Goal: Task Accomplishment & Management: Complete application form

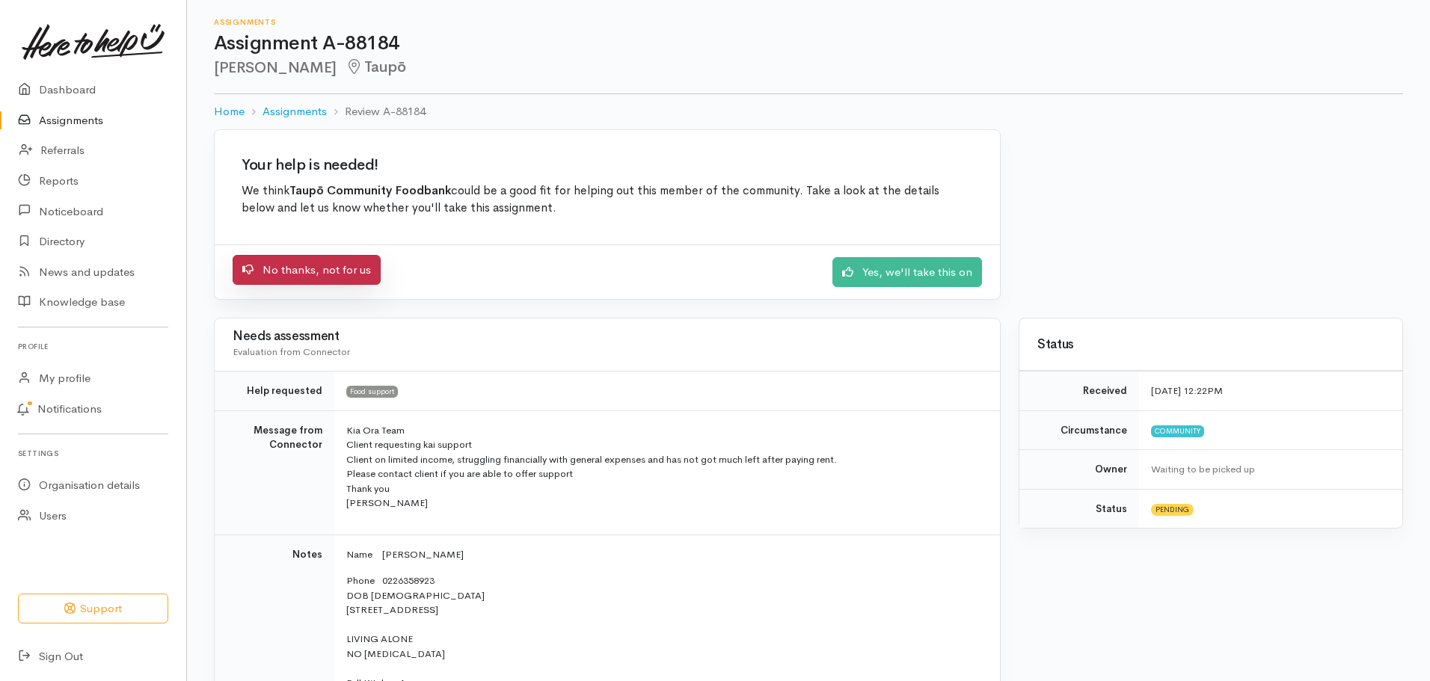
click at [292, 270] on link "No thanks, not for us" at bounding box center [307, 270] width 148 height 31
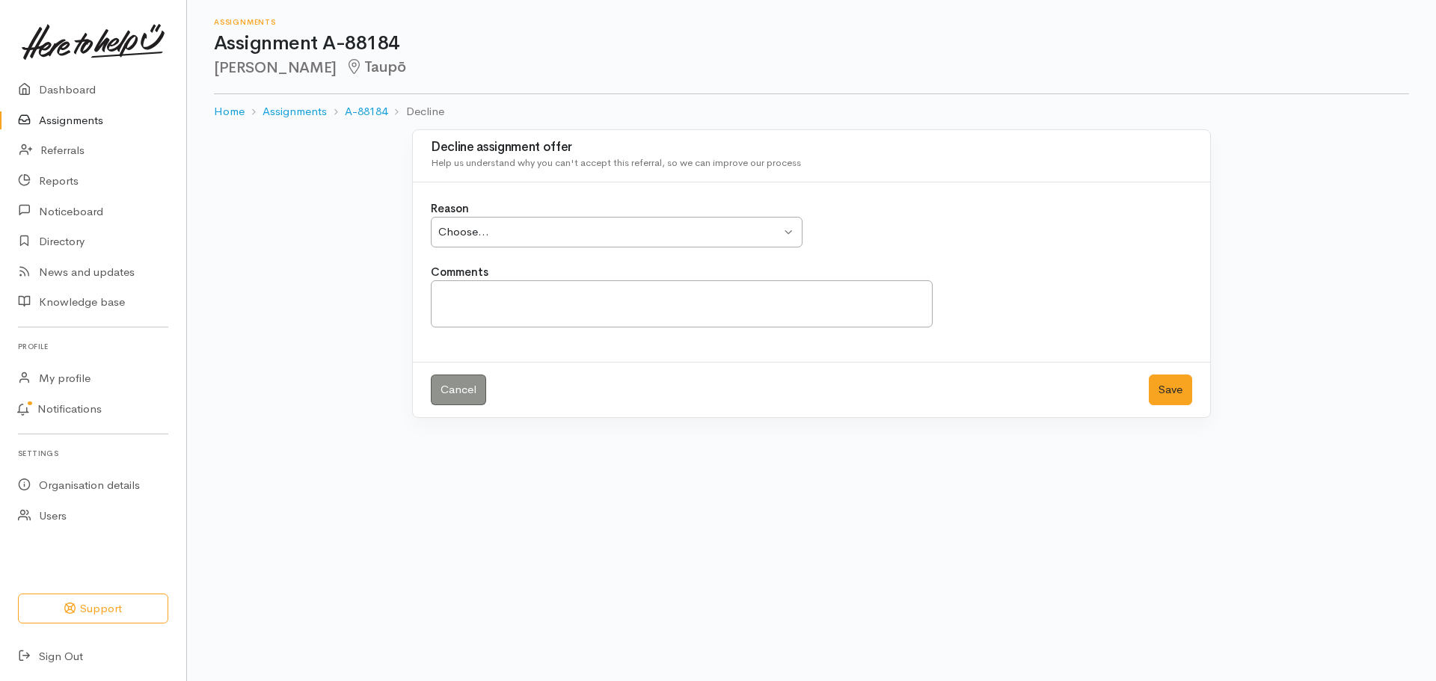
click at [791, 233] on div "Choose... Choose..." at bounding box center [617, 232] width 372 height 31
click at [482, 288] on textarea "Comments" at bounding box center [682, 304] width 502 height 47
click at [481, 288] on textarea "Comments" at bounding box center [682, 304] width 502 height 47
type textarea "L"
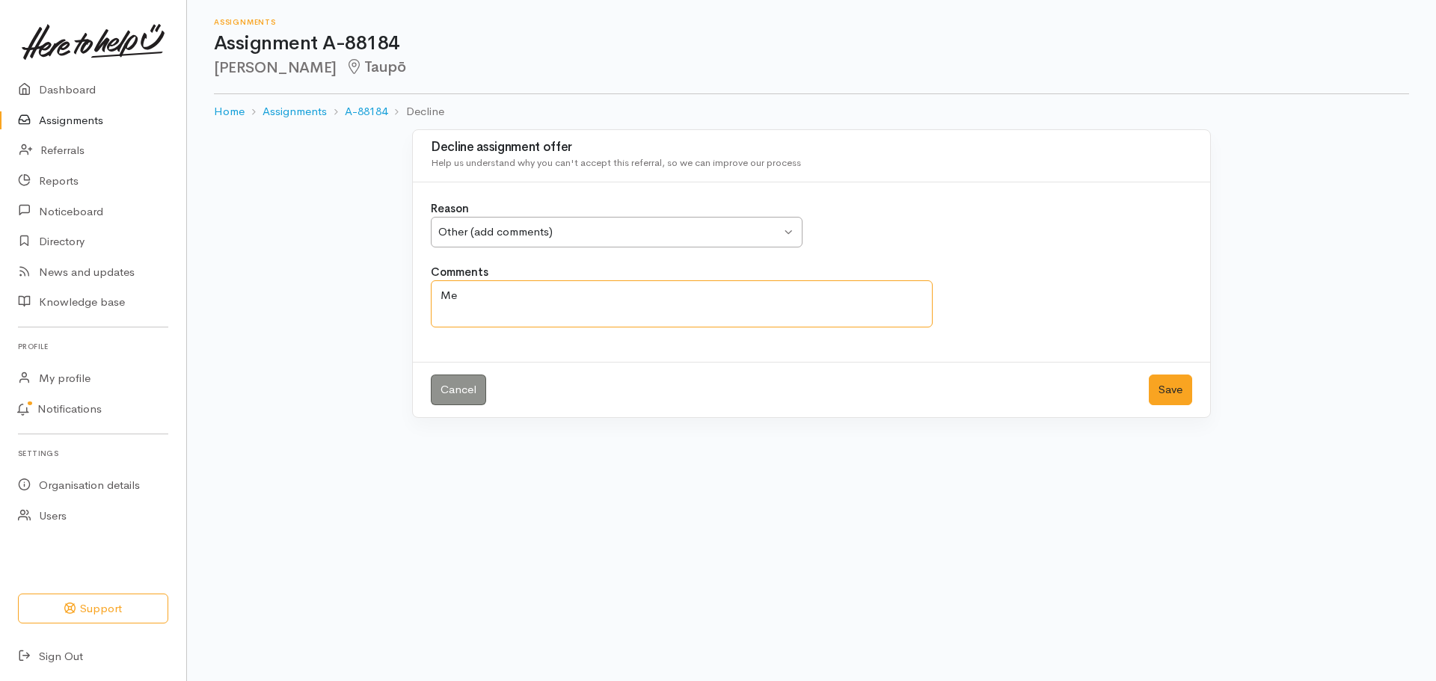
type textarea "M"
click at [441, 295] on textarea "Exceeded Limit without Financial Advocate-" at bounding box center [682, 304] width 502 height 47
click at [462, 295] on textarea "Fran using Portal-This Exceeded Limit without Financial Advocate-" at bounding box center [682, 304] width 502 height 47
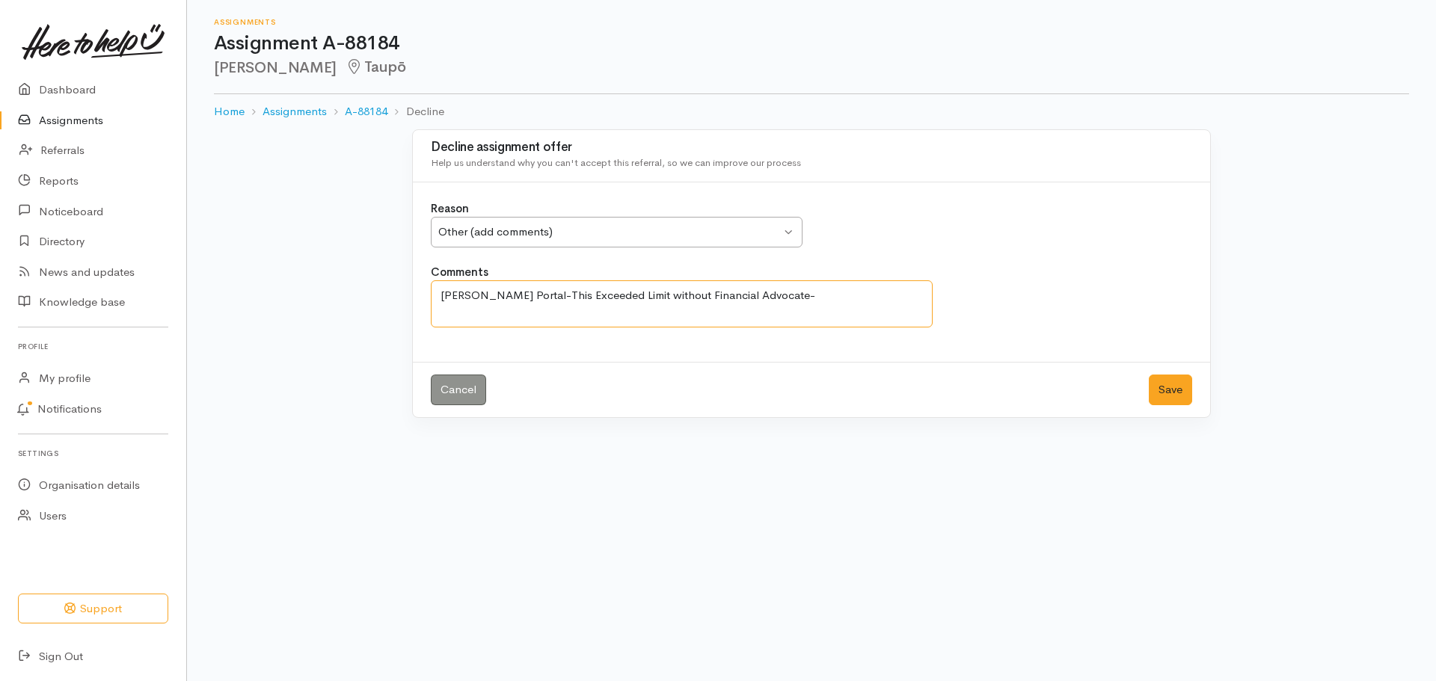
click at [440, 296] on textarea "Fran ng Portal-This Exceeded Limit without Financial Advocate-" at bounding box center [682, 304] width 502 height 47
click at [512, 294] on textarea "Traineer-Fran ng Portal-This Exceeded Limit without Financial Advocate-" at bounding box center [682, 304] width 502 height 47
click at [576, 294] on textarea "Traineer-Fran using Portal-This Exceeded Limit without Financial Advocate-" at bounding box center [682, 304] width 502 height 47
click at [464, 312] on textarea "Traineer-Fran using Portal- This Exceeded Limit without Financial Advocate-" at bounding box center [682, 304] width 502 height 47
click at [735, 310] on textarea "Traineer-Fran using Portal- This request -Exceeded Limit without Financial Advo…" at bounding box center [682, 304] width 502 height 47
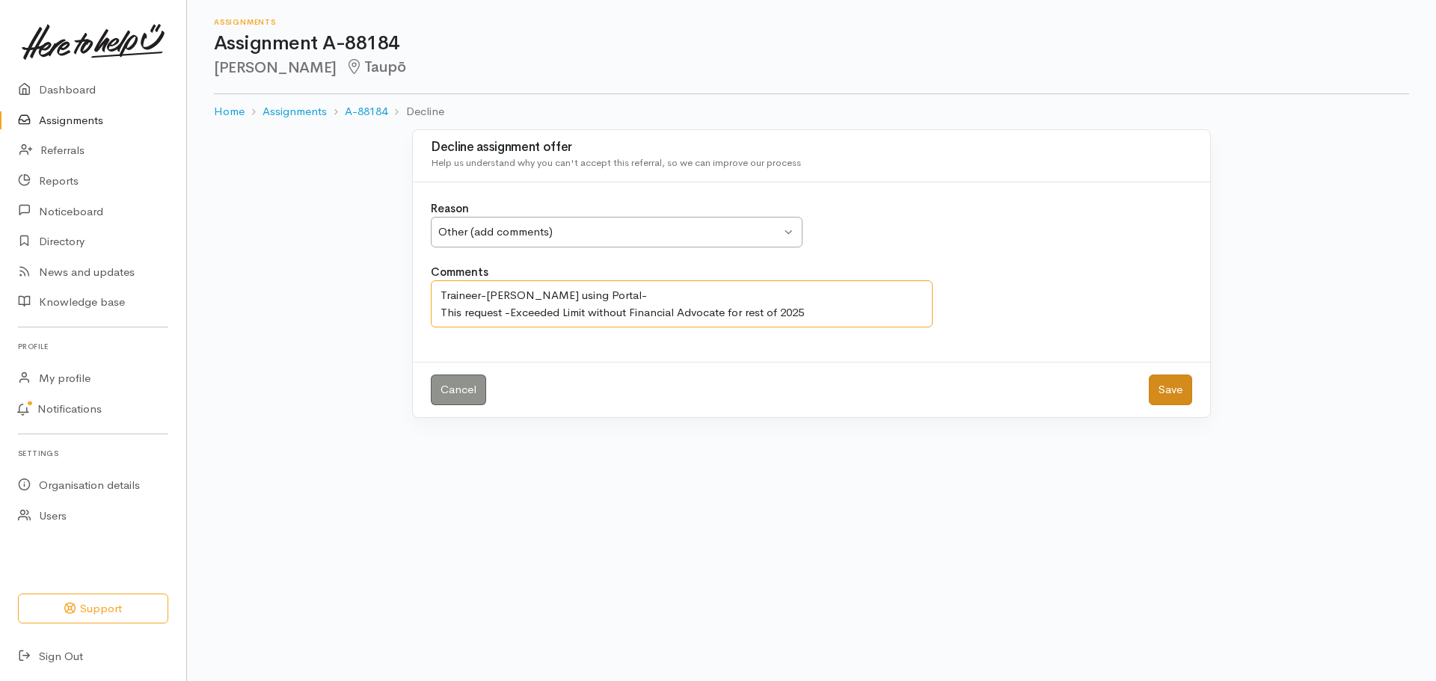
type textarea "Traineer-Fran using Portal- This request -Exceeded Limit without Financial Advo…"
click at [1182, 399] on button "Save" at bounding box center [1170, 390] width 43 height 31
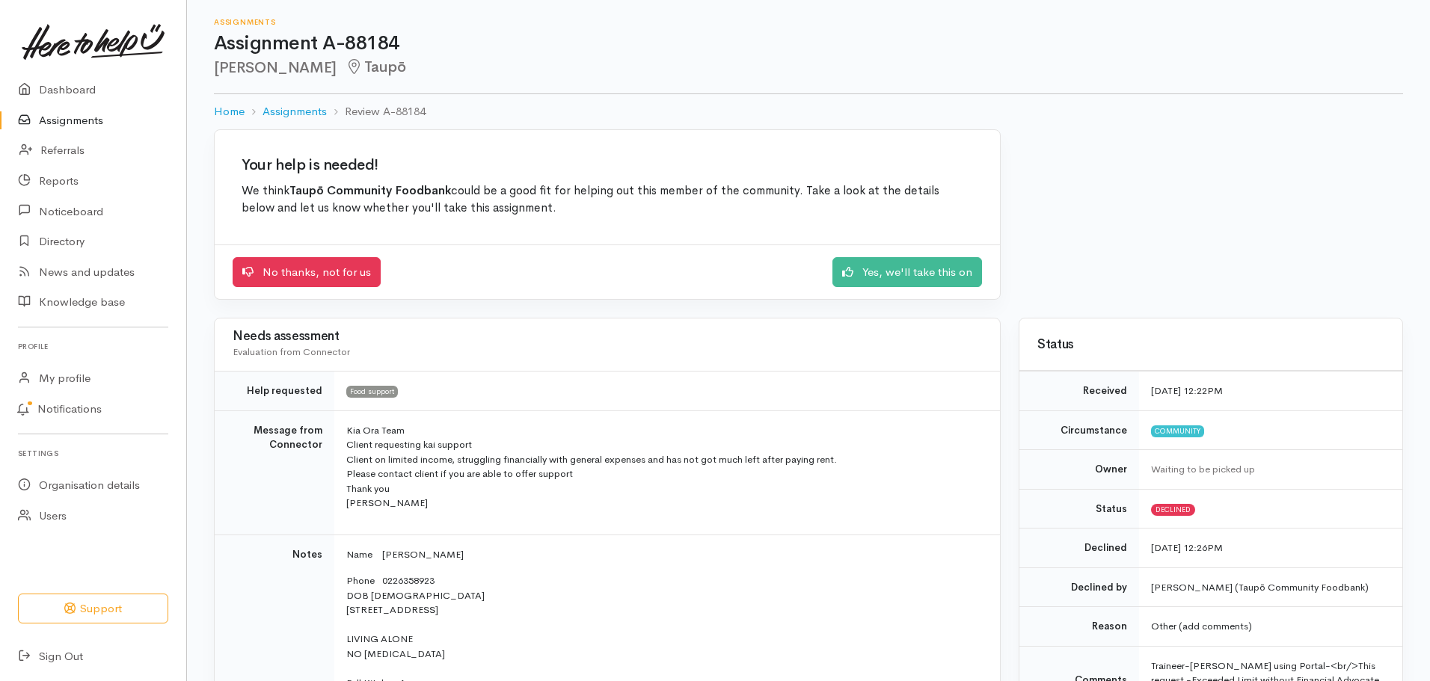
click at [82, 119] on link "Assignments" at bounding box center [93, 120] width 186 height 31
